Goal: Task Accomplishment & Management: Use online tool/utility

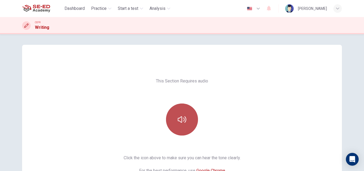
click at [181, 128] on button "button" at bounding box center [182, 119] width 32 height 32
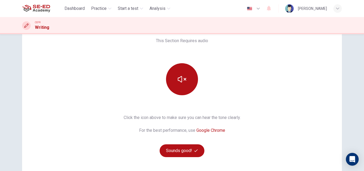
scroll to position [42, 0]
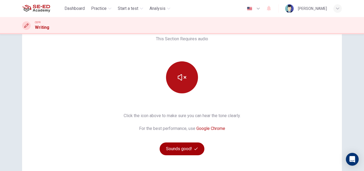
click at [194, 149] on icon "button" at bounding box center [195, 148] width 3 height 3
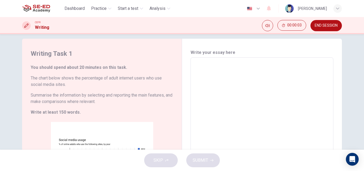
scroll to position [0, 0]
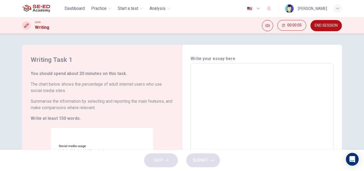
click at [287, 71] on textarea at bounding box center [261, 142] width 135 height 149
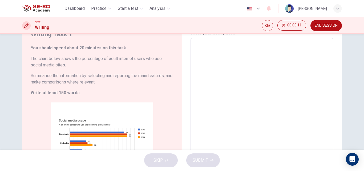
scroll to position [27, 0]
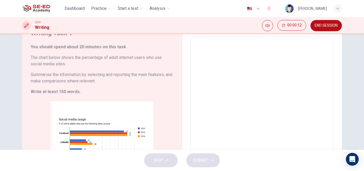
click at [161, 159] on div "SKIP SUBMIT" at bounding box center [182, 160] width 364 height 21
click at [334, 23] on button "END SESSION" at bounding box center [326, 25] width 31 height 11
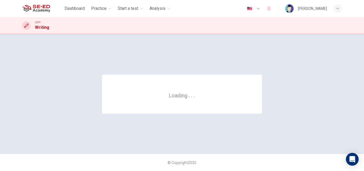
scroll to position [0, 0]
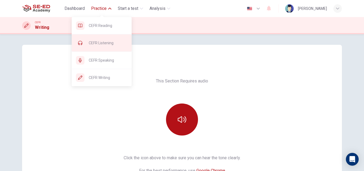
click at [106, 47] on div "CEFR Listening" at bounding box center [102, 42] width 60 height 17
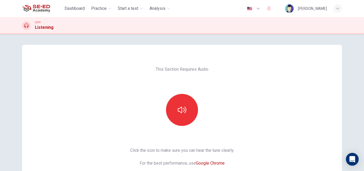
scroll to position [56, 0]
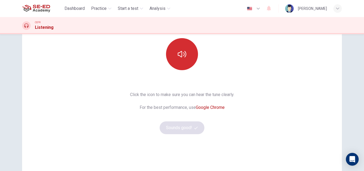
drag, startPoint x: 200, startPoint y: 59, endPoint x: 186, endPoint y: 55, distance: 14.8
click at [199, 58] on div at bounding box center [182, 54] width 58 height 32
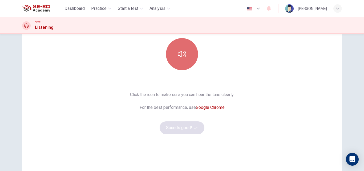
click at [186, 55] on button "button" at bounding box center [182, 54] width 32 height 32
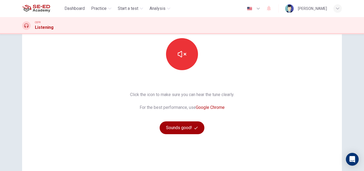
click at [189, 130] on button "Sounds good!" at bounding box center [182, 127] width 45 height 13
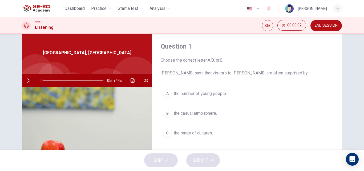
scroll to position [22, 0]
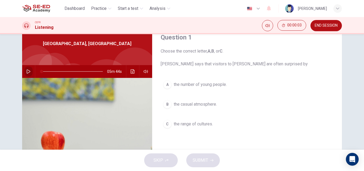
click at [30, 72] on button "button" at bounding box center [28, 71] width 9 height 13
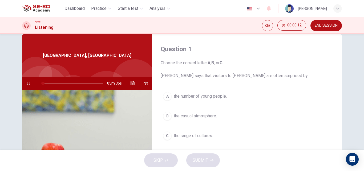
scroll to position [20, 0]
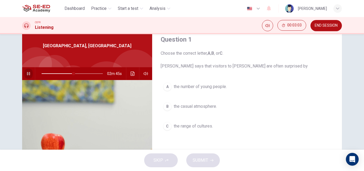
click at [25, 73] on button "button" at bounding box center [28, 73] width 9 height 13
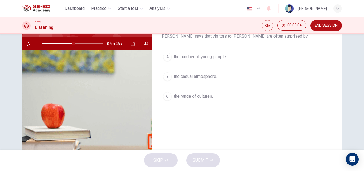
scroll to position [57, 0]
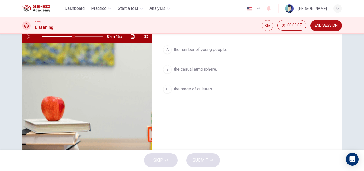
click at [166, 86] on div "C" at bounding box center [167, 89] width 9 height 9
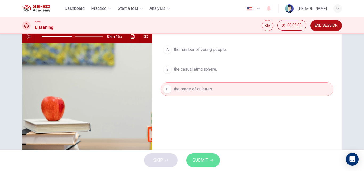
click at [200, 158] on span "SUBMIT" at bounding box center [200, 160] width 15 height 7
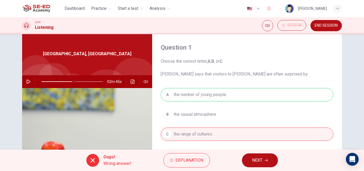
scroll to position [21, 0]
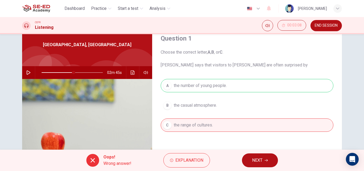
click at [255, 161] on span "NEXT" at bounding box center [257, 160] width 10 height 7
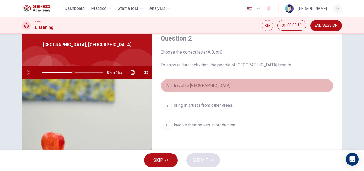
click at [163, 86] on div "A" at bounding box center [167, 85] width 9 height 9
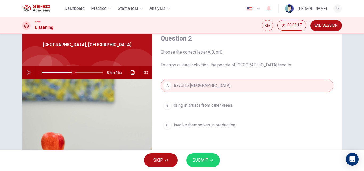
click at [206, 162] on span "SUBMIT" at bounding box center [200, 160] width 15 height 7
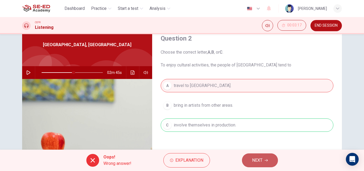
click at [253, 156] on button "NEXT" at bounding box center [260, 160] width 36 height 14
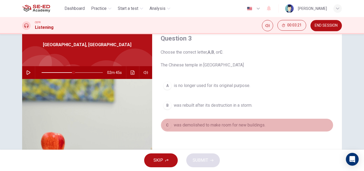
click at [163, 125] on div "C" at bounding box center [167, 125] width 9 height 9
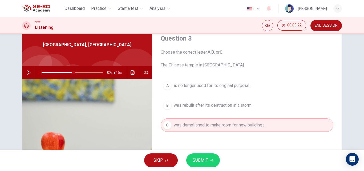
click at [209, 159] on button "SUBMIT" at bounding box center [203, 160] width 34 height 14
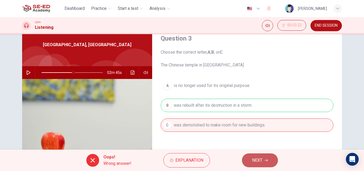
click at [257, 154] on button "NEXT" at bounding box center [260, 160] width 36 height 14
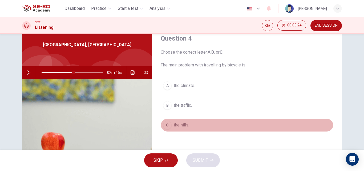
click at [167, 127] on div "C" at bounding box center [167, 125] width 9 height 9
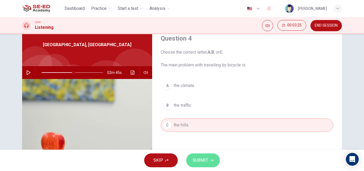
click at [198, 165] on button "SUBMIT" at bounding box center [203, 160] width 34 height 14
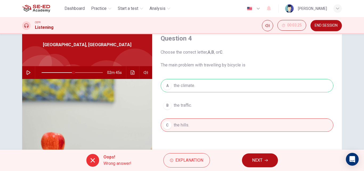
click at [256, 162] on span "NEXT" at bounding box center [257, 160] width 10 height 7
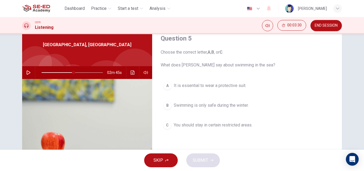
click at [31, 71] on button "button" at bounding box center [28, 72] width 9 height 13
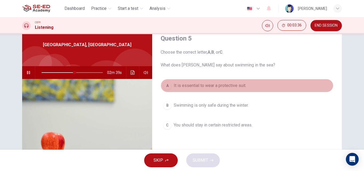
click at [164, 86] on div "A" at bounding box center [167, 85] width 9 height 9
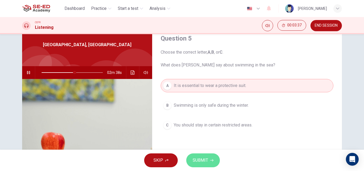
click at [203, 159] on span "SUBMIT" at bounding box center [200, 160] width 15 height 7
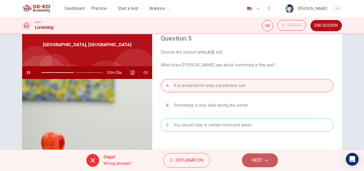
click at [250, 157] on button "NEXT" at bounding box center [260, 160] width 36 height 14
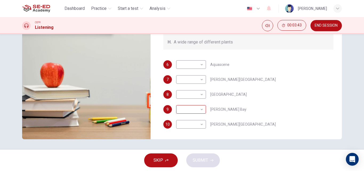
scroll to position [91, 0]
click at [197, 63] on body "This site uses cookies, as explained in our Privacy Policy . If you agree to th…" at bounding box center [182, 85] width 364 height 171
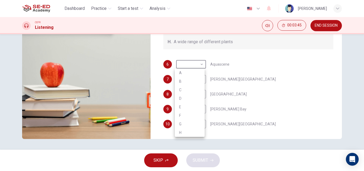
click at [317, 87] on div at bounding box center [182, 85] width 364 height 171
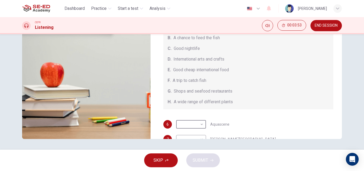
scroll to position [0, 0]
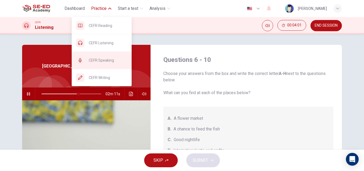
type input "62"
click at [101, 64] on div "CEFR Speaking" at bounding box center [102, 60] width 60 height 17
